Goal: Use online tool/utility: Utilize a website feature to perform a specific function

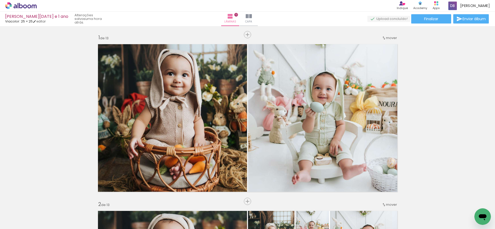
scroll to position [1056, 0]
